Goal: Task Accomplishment & Management: Manage account settings

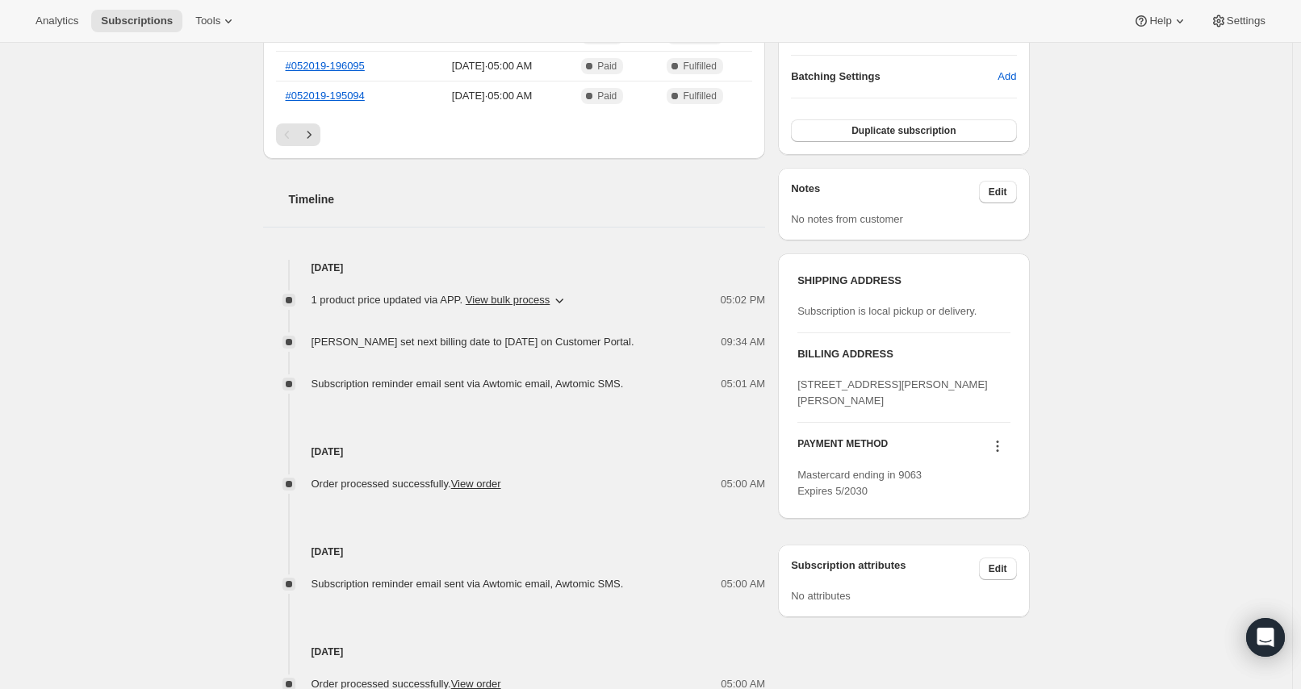
scroll to position [486, 0]
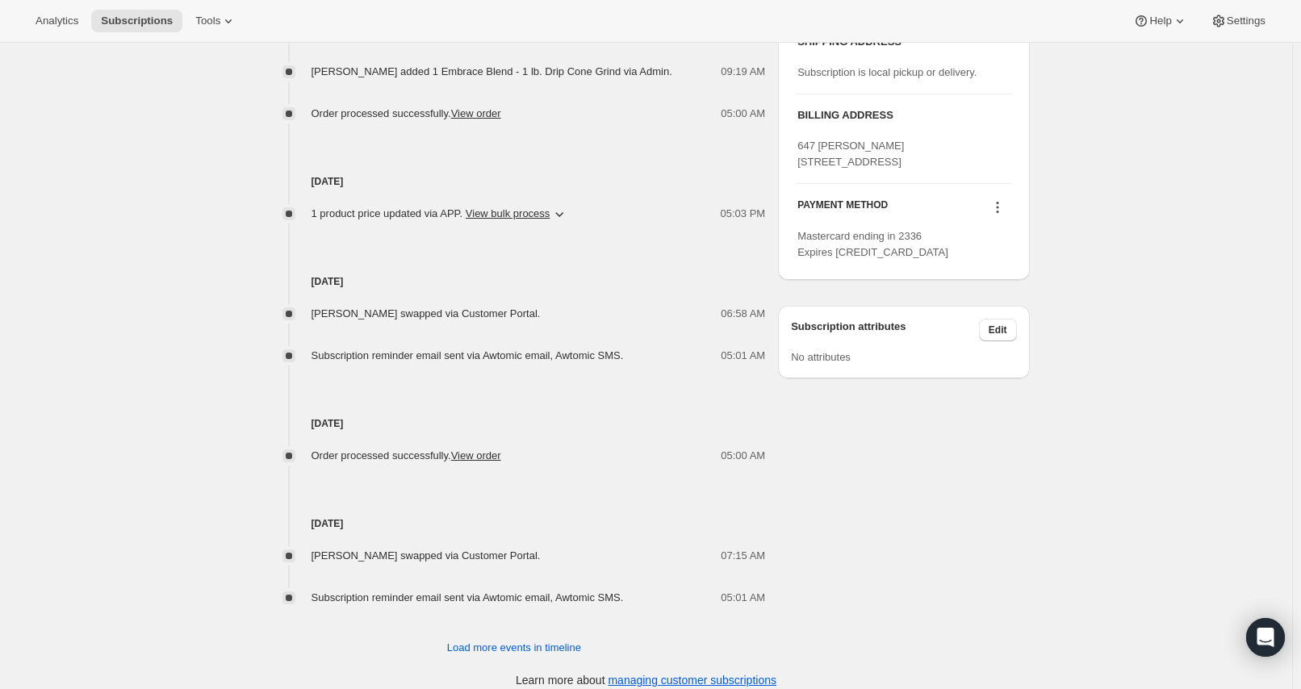
scroll to position [763, 0]
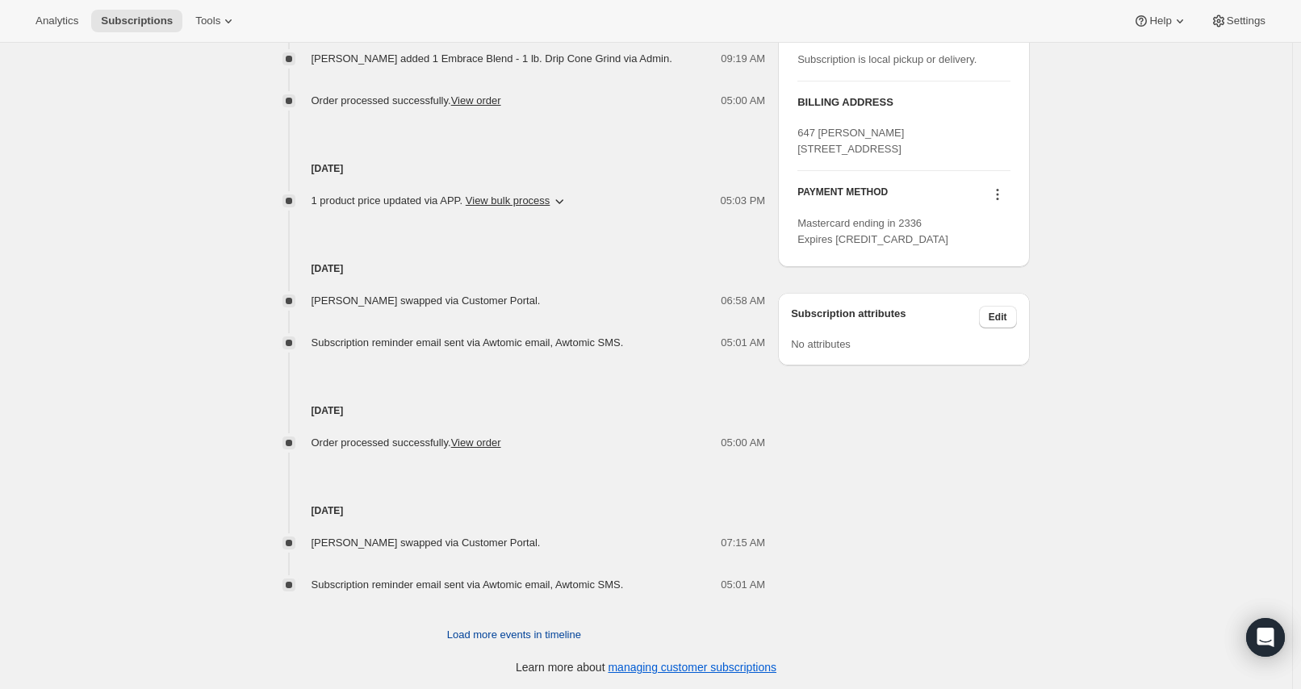
click at [491, 630] on span "Load more events in timeline" at bounding box center [514, 635] width 134 height 16
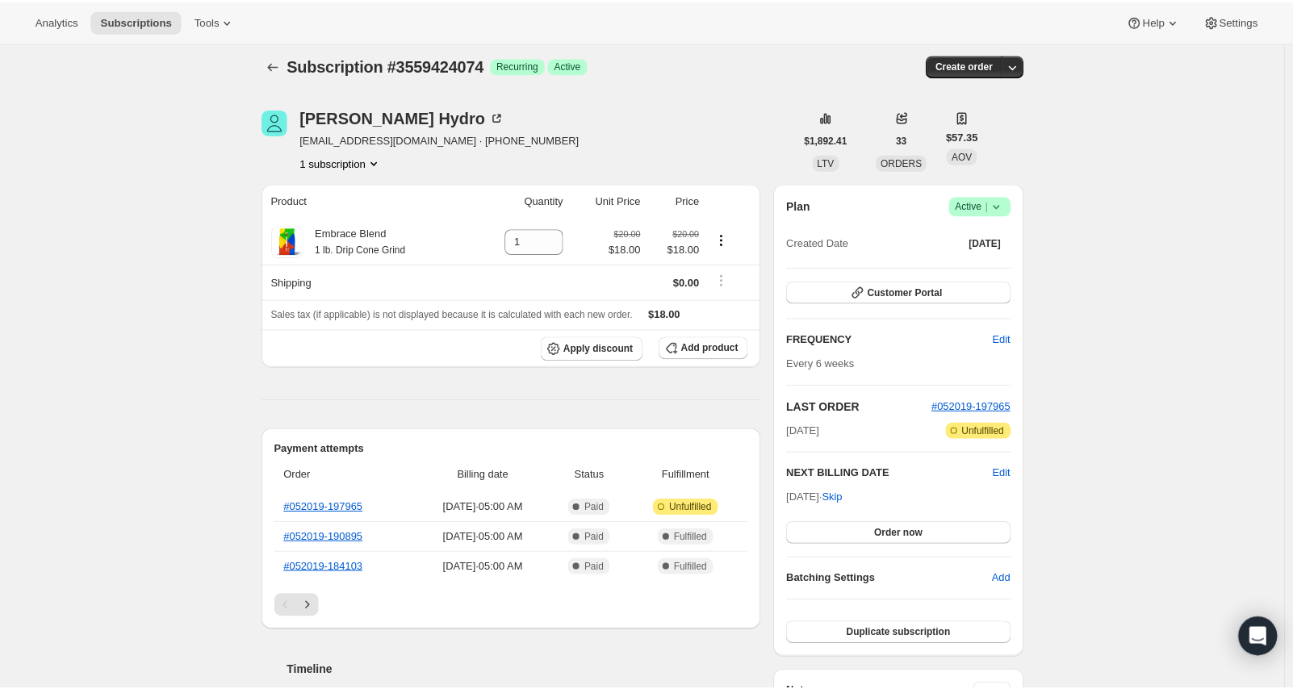
scroll to position [0, 0]
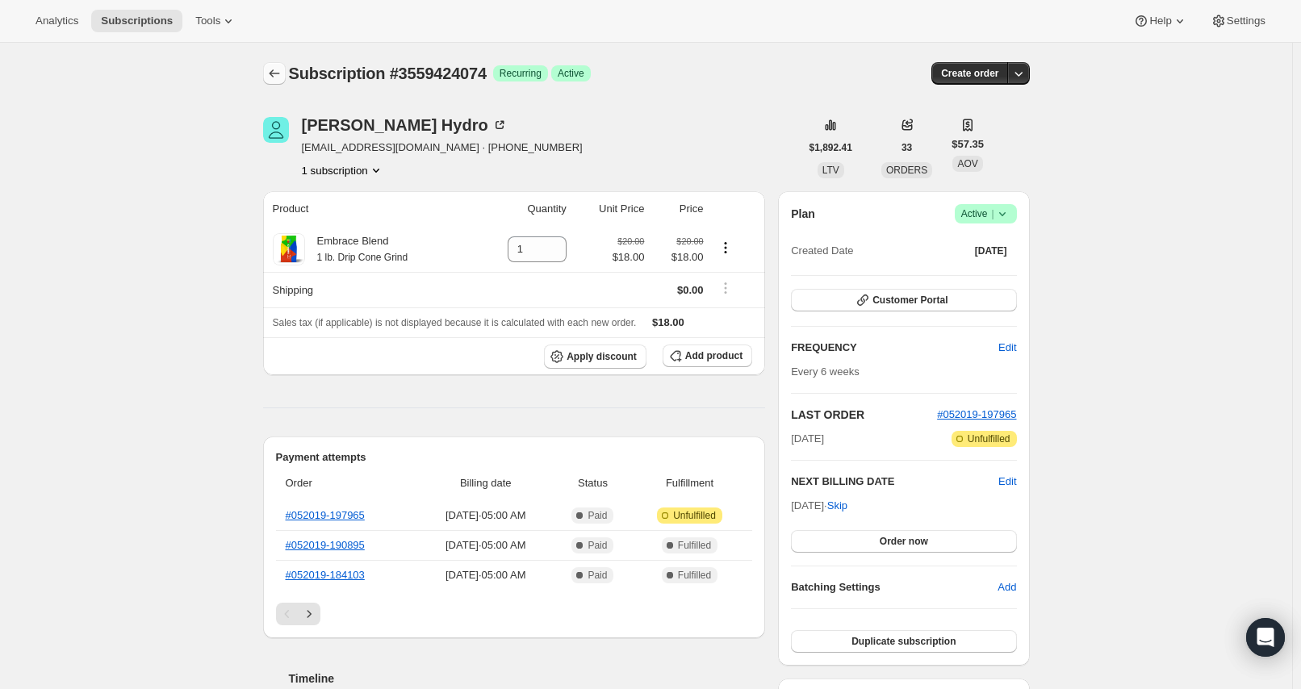
click at [282, 73] on icon "Subscriptions" at bounding box center [274, 73] width 16 height 16
